Goal: Information Seeking & Learning: Learn about a topic

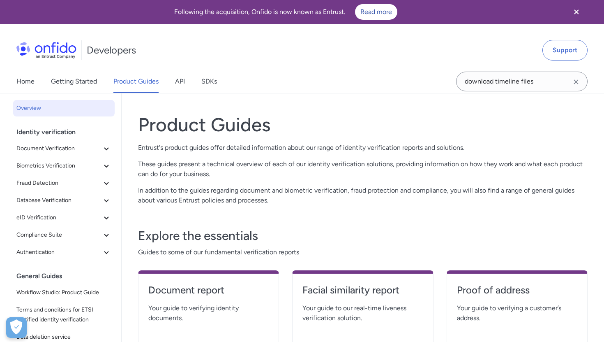
click at [205, 84] on link "SDKs" at bounding box center [209, 81] width 16 height 23
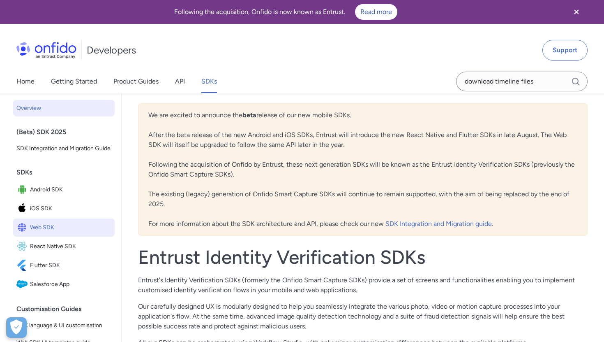
click at [57, 230] on span "Web SDK" at bounding box center [70, 228] width 81 height 12
